Goal: Task Accomplishment & Management: Manage account settings

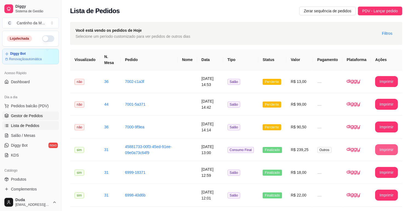
click at [26, 116] on span "Gestor de Pedidos" at bounding box center [27, 115] width 32 height 5
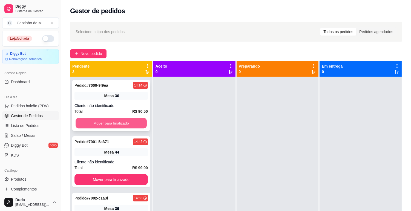
click at [117, 124] on button "Mover para finalizado" at bounding box center [111, 123] width 71 height 11
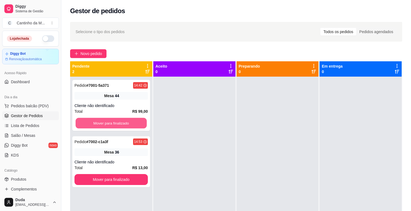
click at [117, 124] on button "Mover para finalizado" at bounding box center [111, 123] width 71 height 11
click at [117, 124] on div "Mover para finalizado" at bounding box center [110, 123] width 73 height 11
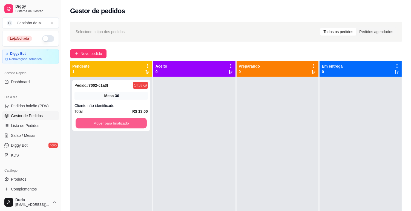
click at [117, 124] on button "Mover para finalizado" at bounding box center [111, 123] width 71 height 11
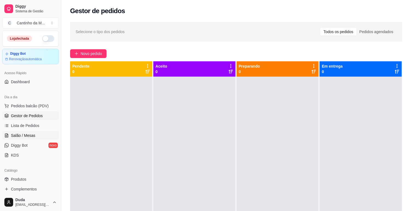
click at [31, 136] on span "Salão / Mesas" at bounding box center [23, 135] width 24 height 5
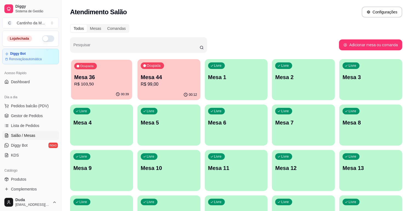
click at [128, 97] on div "00:39" at bounding box center [101, 94] width 61 height 10
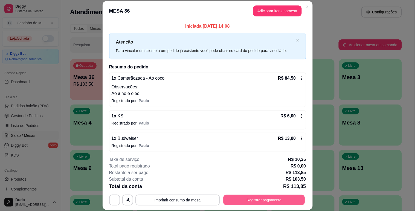
click at [266, 200] on button "Registrar pagamento" at bounding box center [264, 200] width 82 height 11
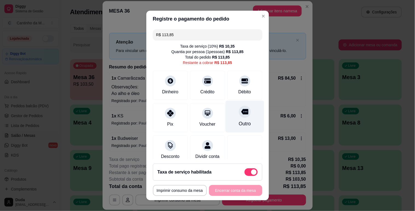
click at [239, 122] on div "Outro" at bounding box center [245, 123] width 12 height 7
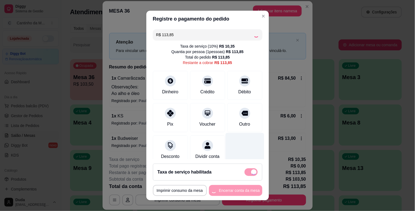
type input "R$ 0,00"
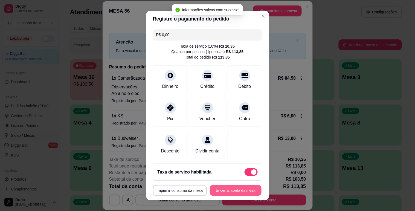
click at [243, 190] on button "Encerrar conta da mesa" at bounding box center [236, 190] width 52 height 11
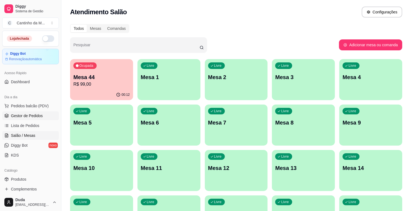
click at [38, 117] on span "Gestor de Pedidos" at bounding box center [27, 115] width 32 height 5
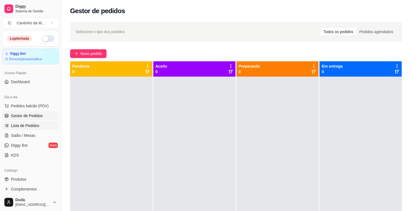
click at [29, 128] on span "Lista de Pedidos" at bounding box center [25, 125] width 28 height 5
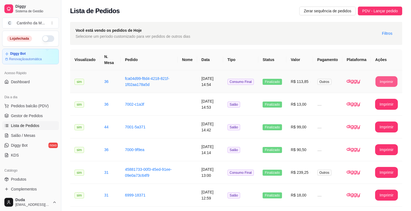
click at [383, 83] on button "Imprimir" at bounding box center [387, 81] width 22 height 11
click at [35, 117] on span "Gestor de Pedidos" at bounding box center [27, 115] width 32 height 5
